Goal: Obtain resource: Obtain resource

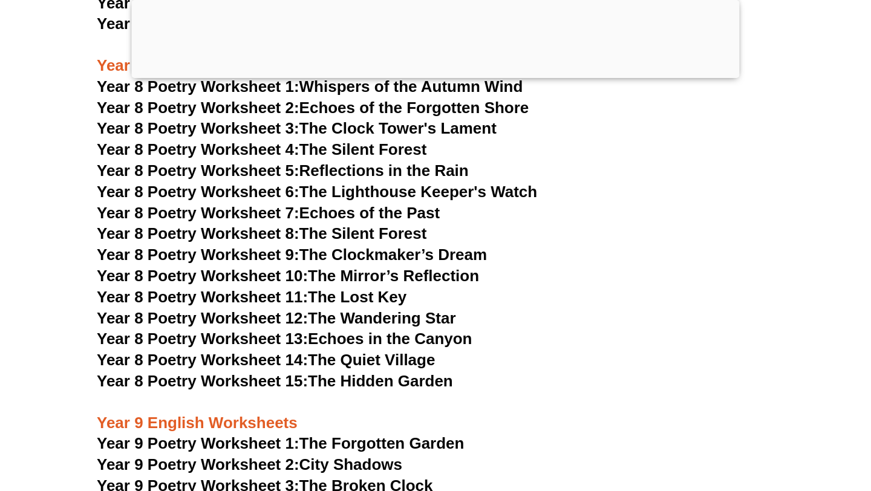
scroll to position [4045, 0]
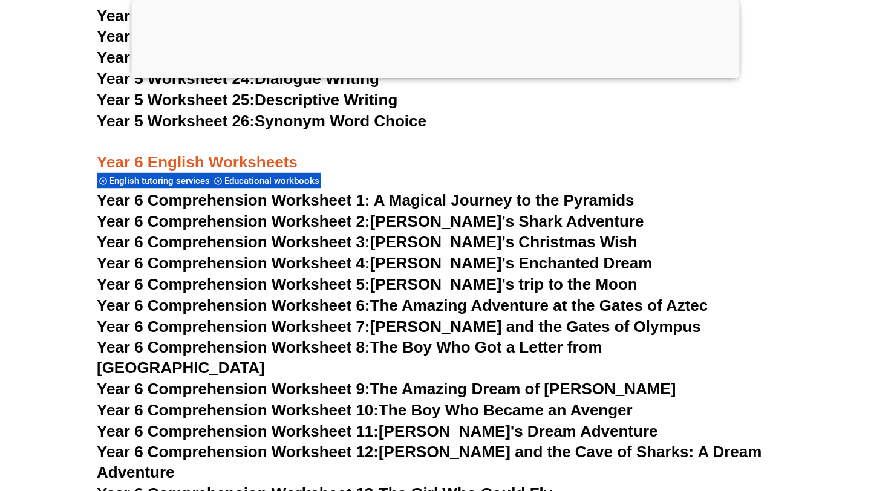
scroll to position [6679, 0]
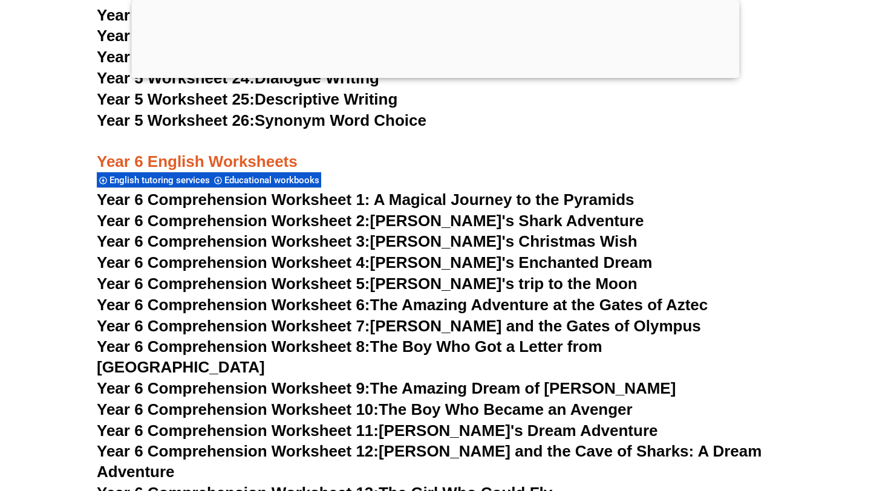
click at [328, 200] on span "Year 6 Comprehension Worksheet 1: A Magical Journey to the Pyramids" at bounding box center [366, 200] width 538 height 18
click at [337, 224] on span "Year 6 Comprehension Worksheet 2:" at bounding box center [233, 221] width 273 height 18
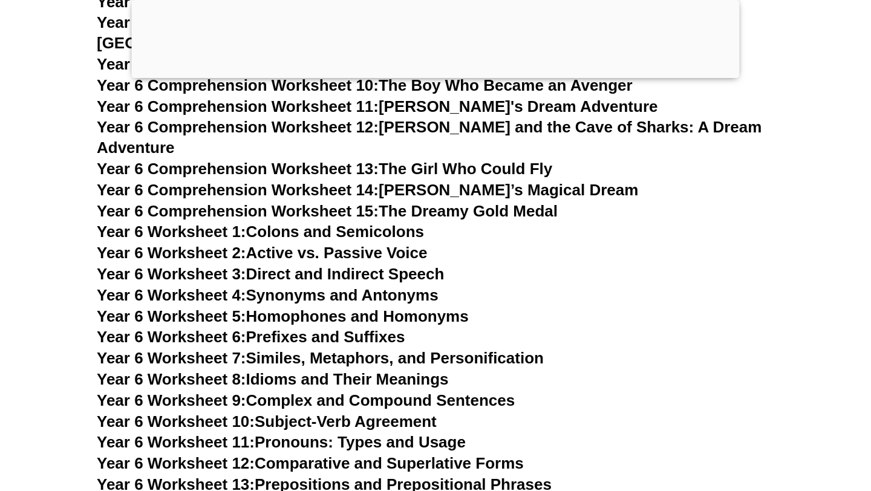
scroll to position [7002, 0]
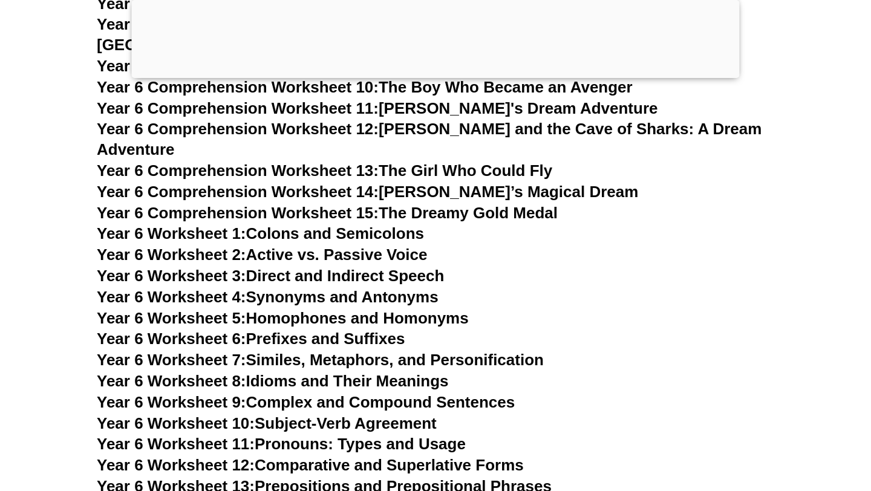
click at [152, 246] on span "Year 6 Worksheet 2:" at bounding box center [171, 255] width 149 height 18
click at [222, 288] on span "Year 6 Worksheet 4:" at bounding box center [171, 297] width 149 height 18
click at [230, 351] on span "Year 6 Worksheet 7:" at bounding box center [171, 360] width 149 height 18
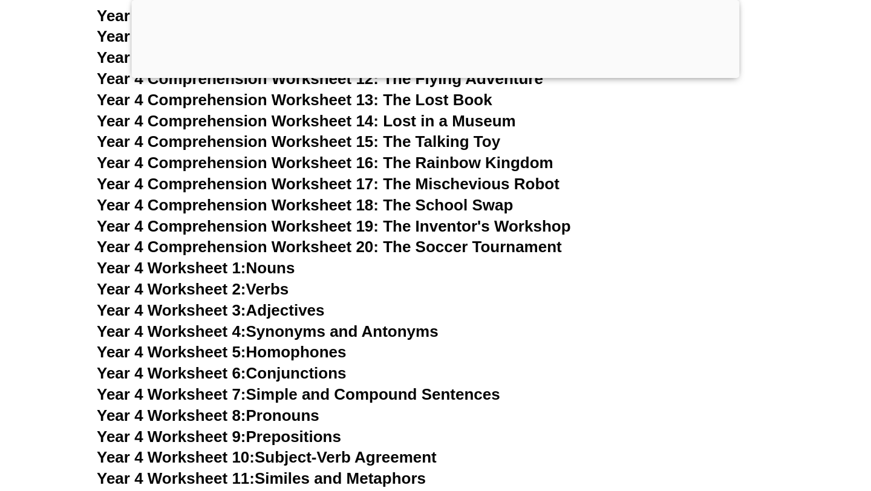
scroll to position [5234, 0]
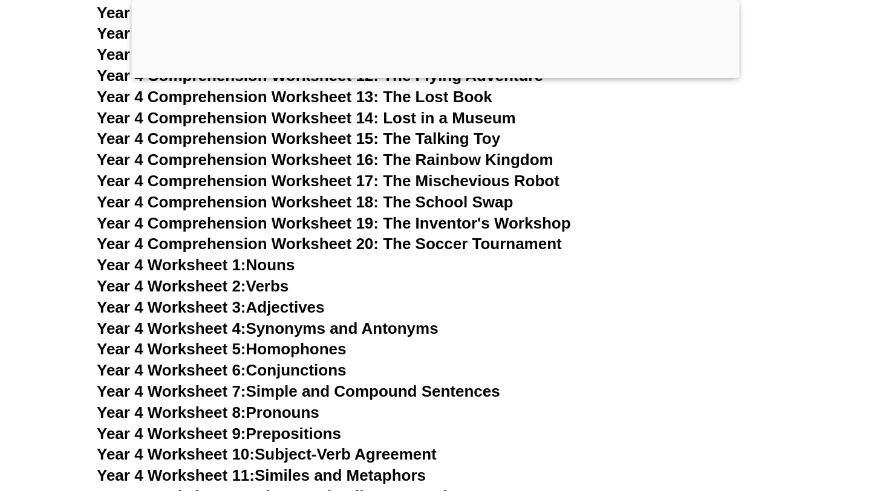
click at [206, 332] on span "Year 4 Worksheet 4:" at bounding box center [171, 328] width 149 height 18
click at [229, 266] on span "Year 4 Worksheet 1:" at bounding box center [171, 265] width 149 height 18
click at [272, 287] on link "Year 4 Worksheet 2: Verbs" at bounding box center [193, 286] width 192 height 18
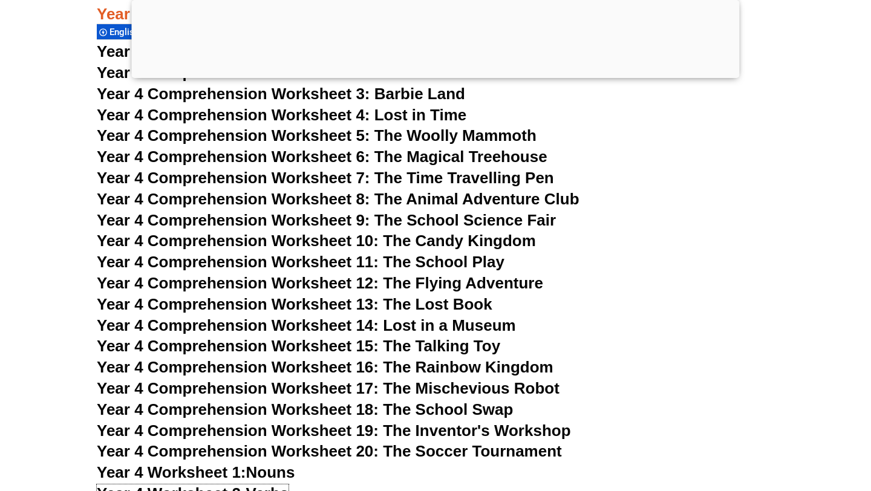
scroll to position [5026, 0]
click at [266, 451] on span "Year 4 Comprehension Worksheet 20: The Soccer Tournament" at bounding box center [329, 452] width 465 height 18
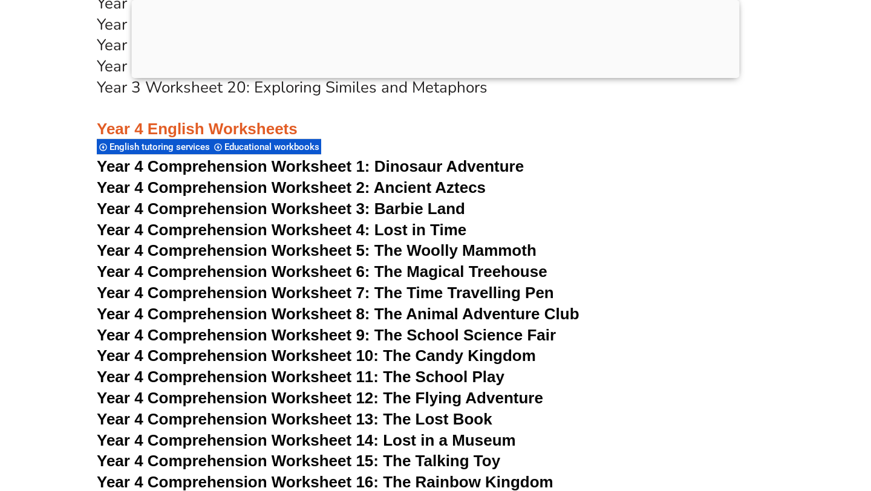
scroll to position [4919, 0]
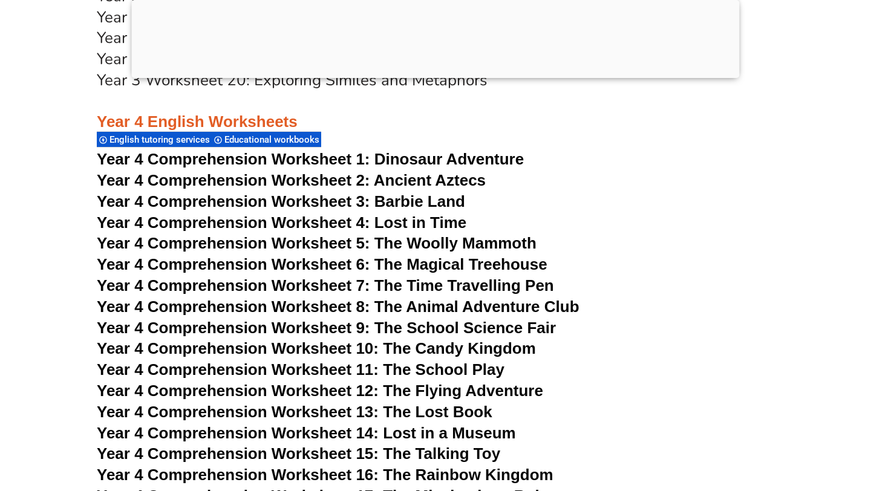
click at [325, 226] on span "Year 4 Comprehension Worksheet 4: Lost in Time" at bounding box center [282, 223] width 370 height 18
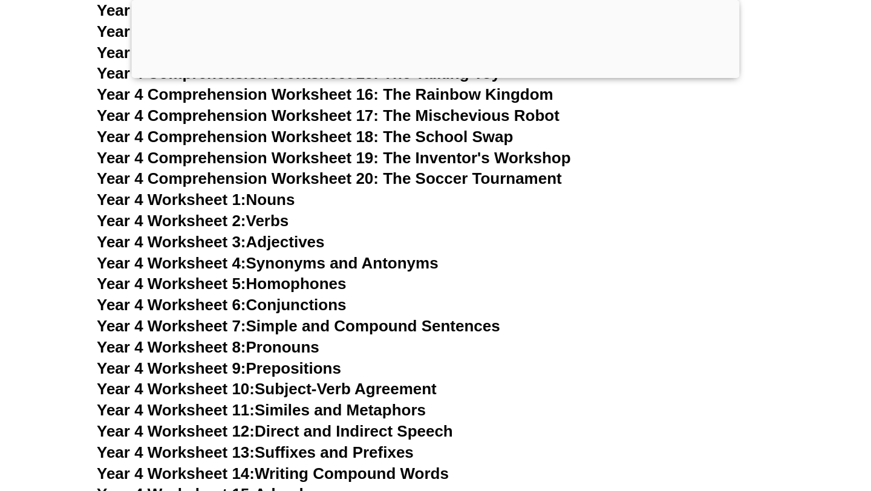
scroll to position [5294, 0]
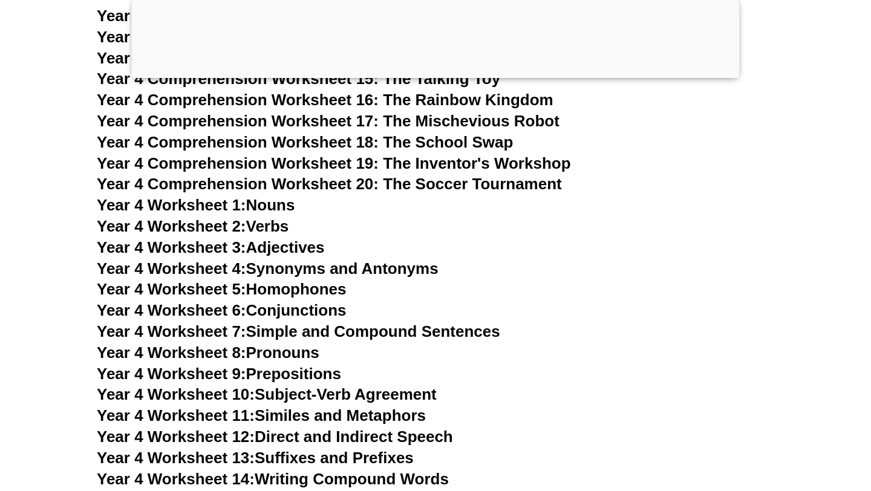
click at [223, 246] on span "Year 4 Worksheet 3:" at bounding box center [171, 247] width 149 height 18
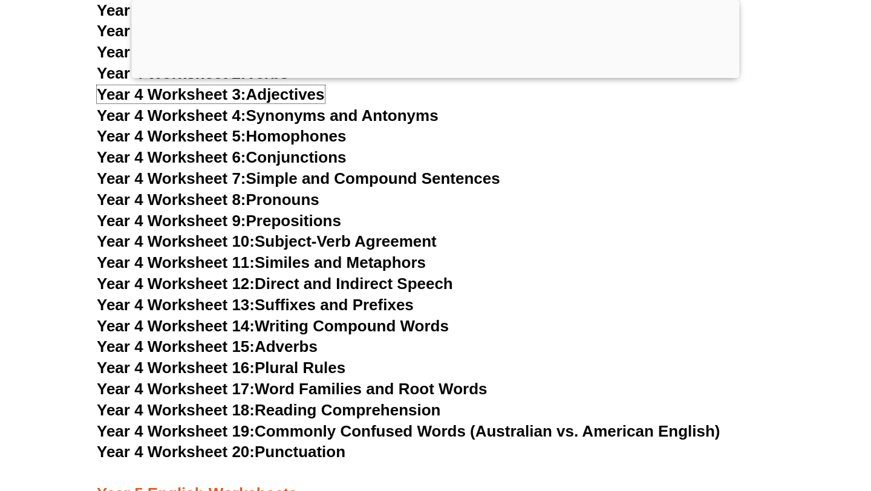
scroll to position [5444, 0]
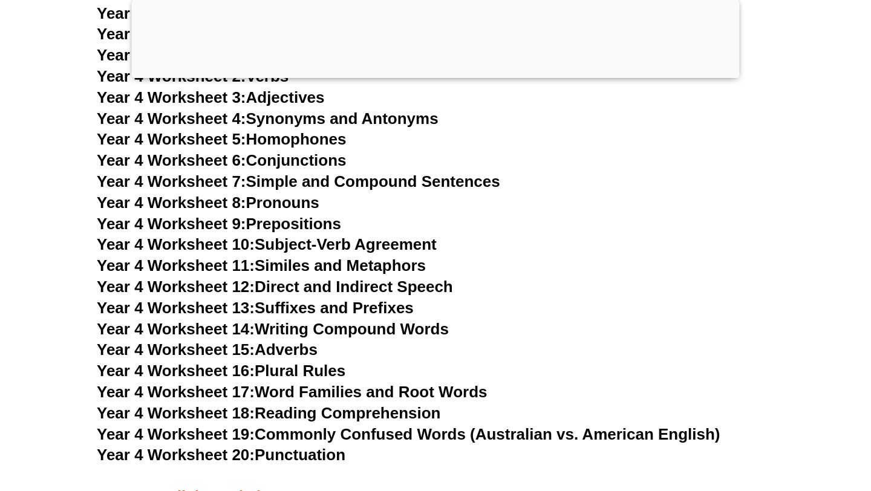
click at [218, 183] on span "Year 4 Worksheet 7:" at bounding box center [171, 181] width 149 height 18
